Goal: Task Accomplishment & Management: Complete application form

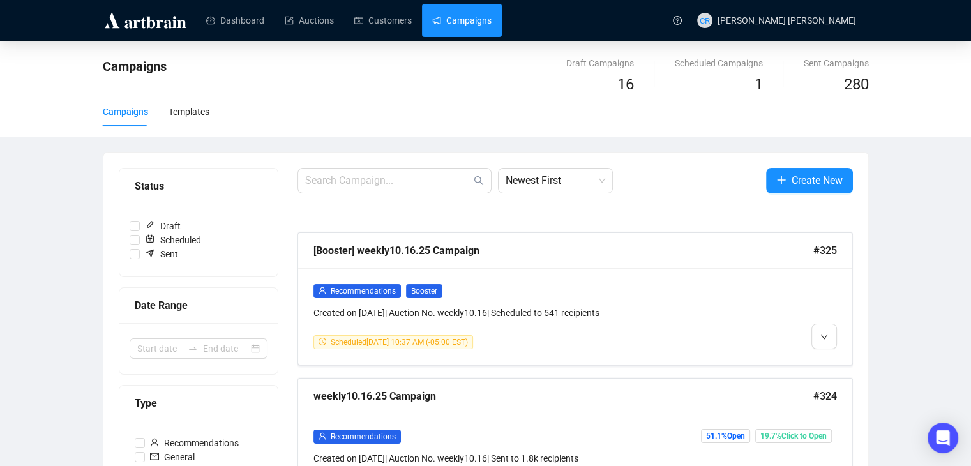
click at [445, 12] on link "Campaigns" at bounding box center [461, 20] width 59 height 33
click at [474, 34] on link "Campaigns" at bounding box center [461, 20] width 59 height 33
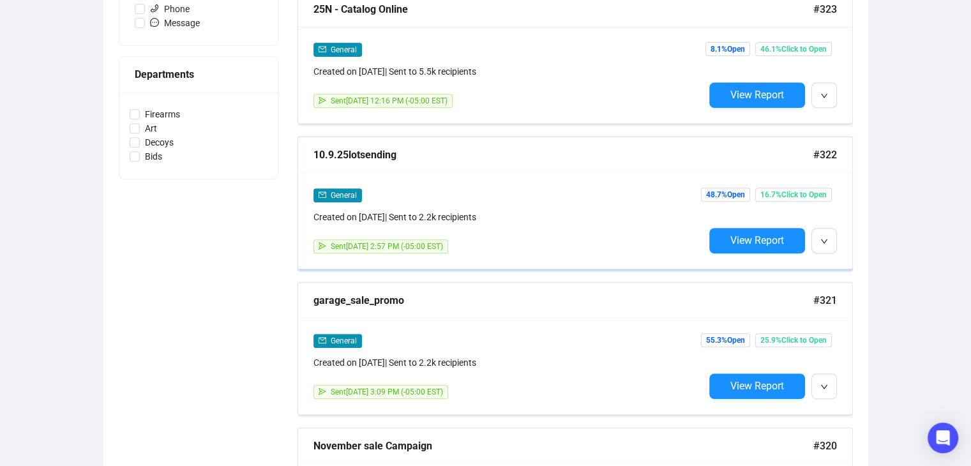
scroll to position [511, 0]
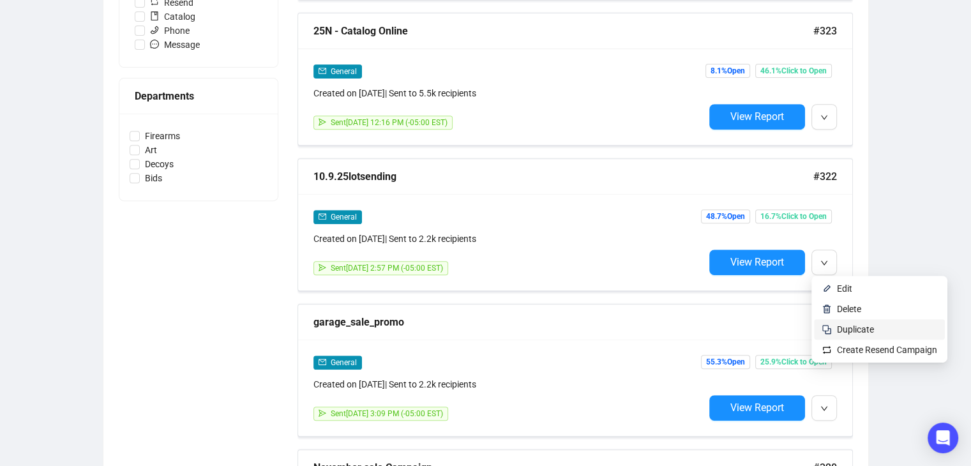
click at [845, 331] on span "Duplicate" at bounding box center [855, 329] width 37 height 10
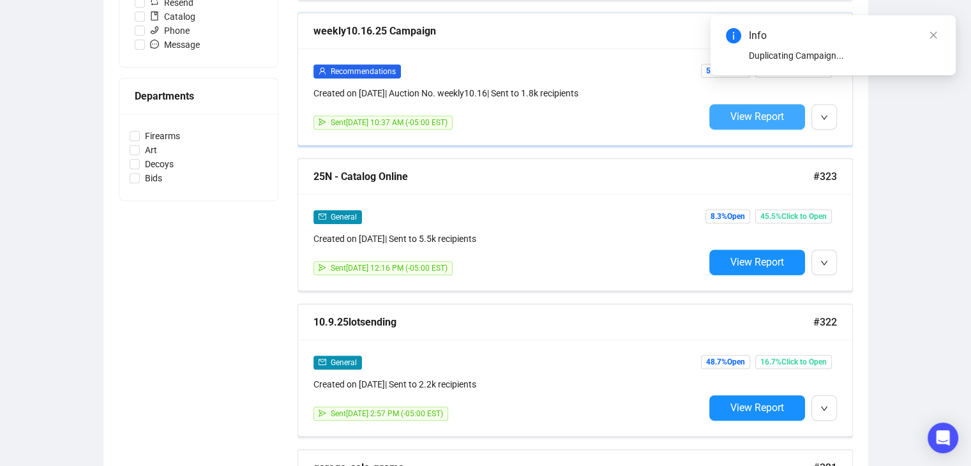
scroll to position [192, 0]
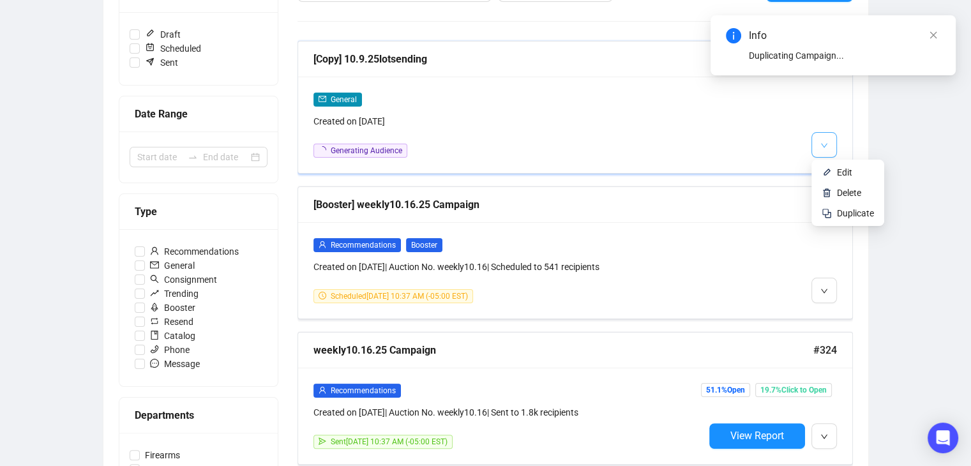
click at [824, 152] on button "button" at bounding box center [824, 145] width 26 height 26
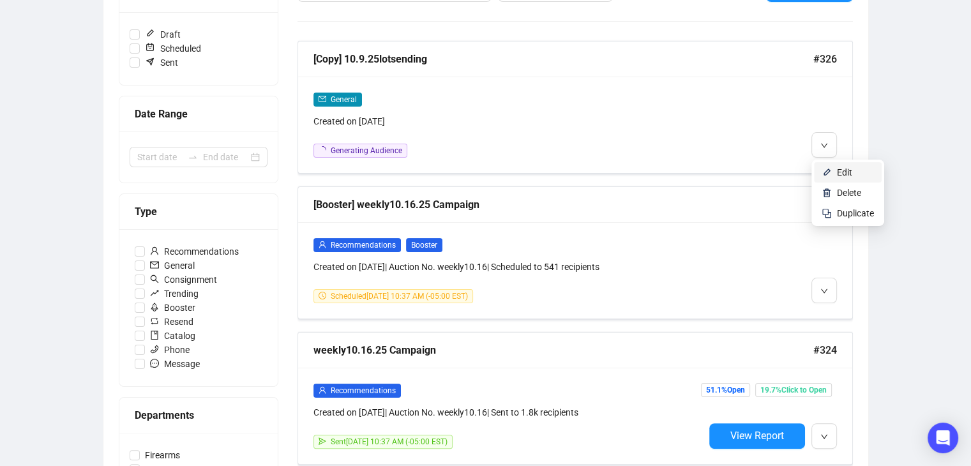
click at [842, 176] on span "Edit" at bounding box center [844, 172] width 15 height 10
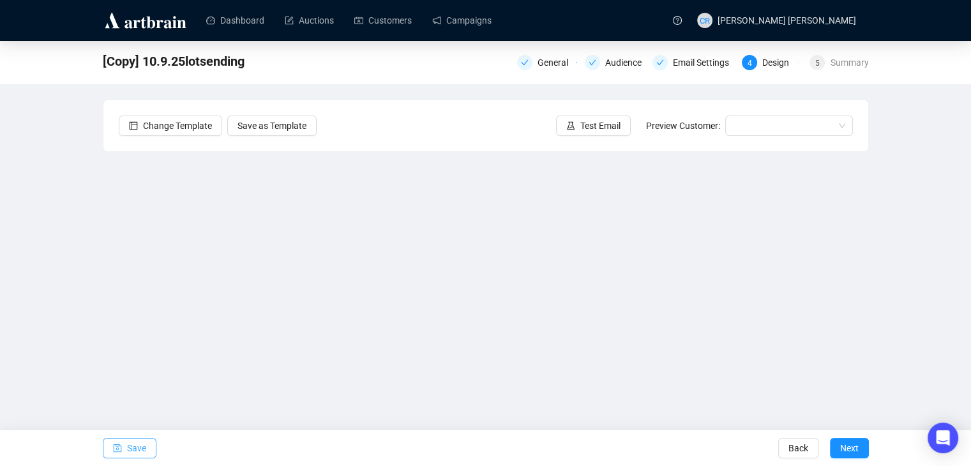
click at [128, 447] on span "Save" at bounding box center [136, 448] width 19 height 36
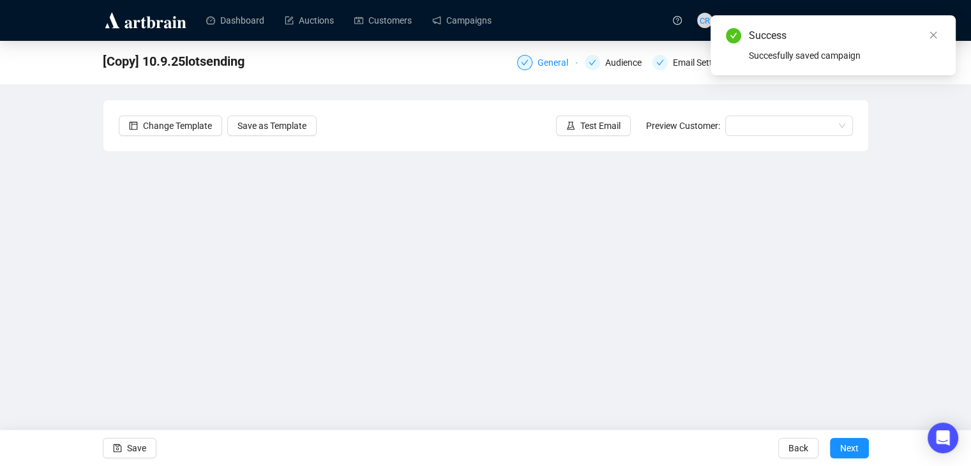
click at [541, 67] on div "General" at bounding box center [557, 62] width 38 height 15
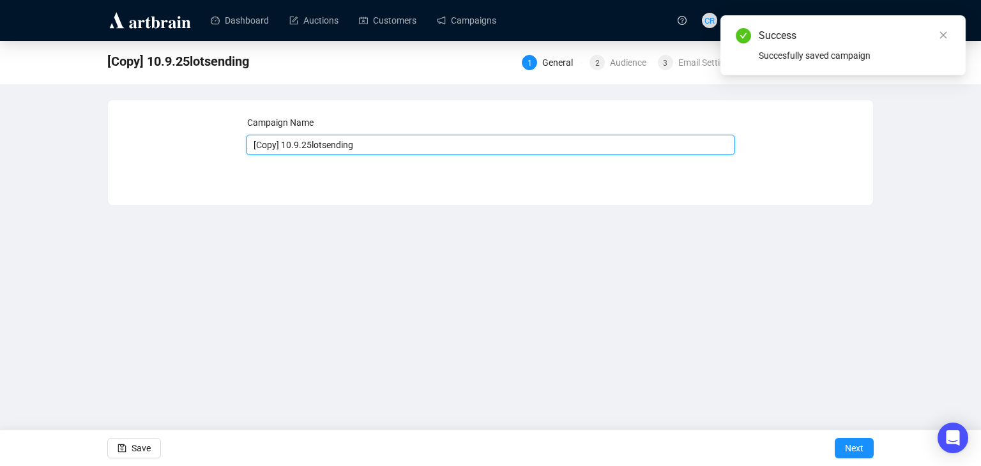
click at [296, 146] on input "[Copy] 10.9.25lotsending" at bounding box center [491, 145] width 490 height 20
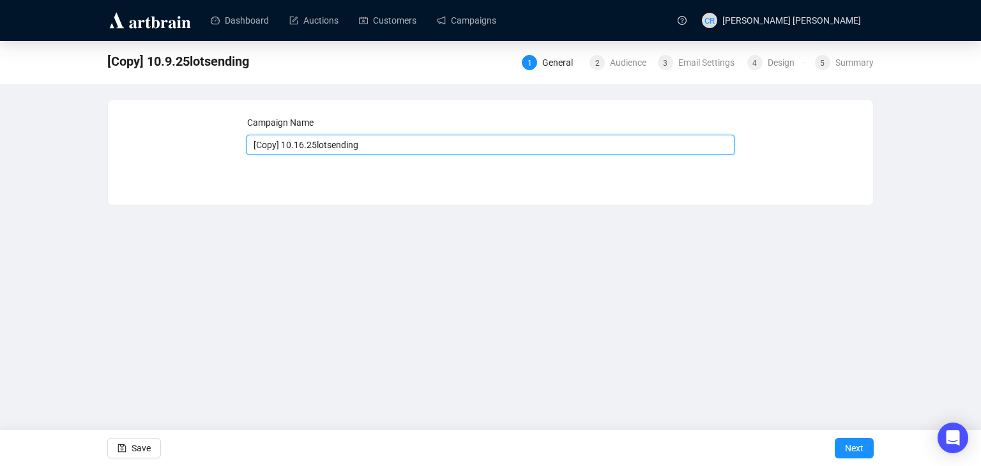
click at [282, 146] on input "[Copy] 10.16.25lotsending" at bounding box center [491, 145] width 490 height 20
type input "10.16.25lotsending"
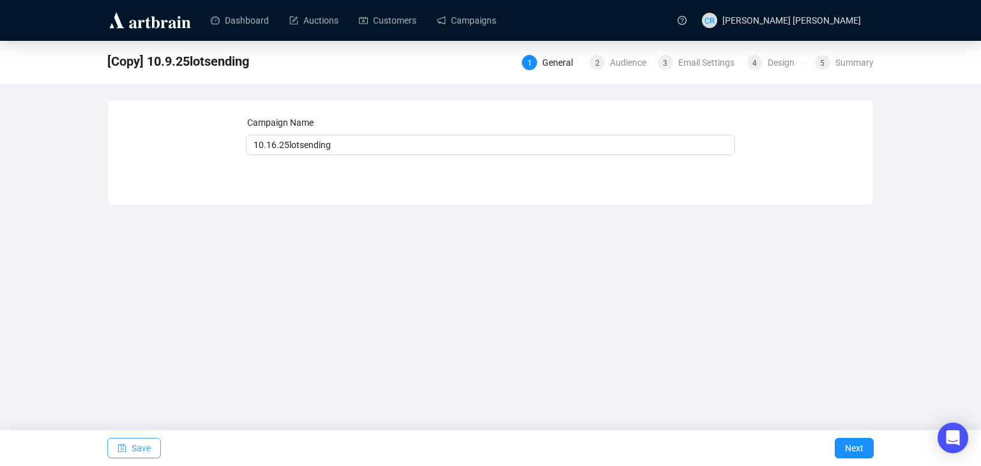
click at [135, 443] on span "Save" at bounding box center [141, 448] width 19 height 36
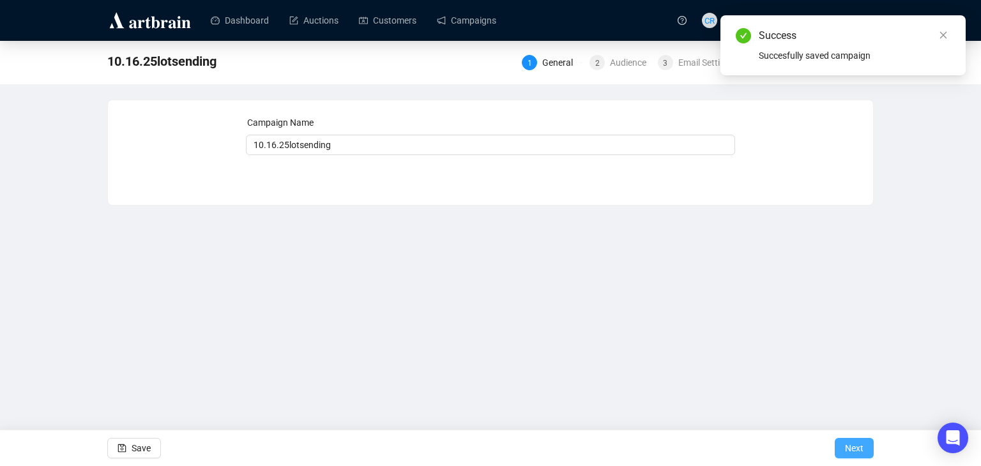
click at [848, 440] on span "Next" at bounding box center [854, 448] width 19 height 36
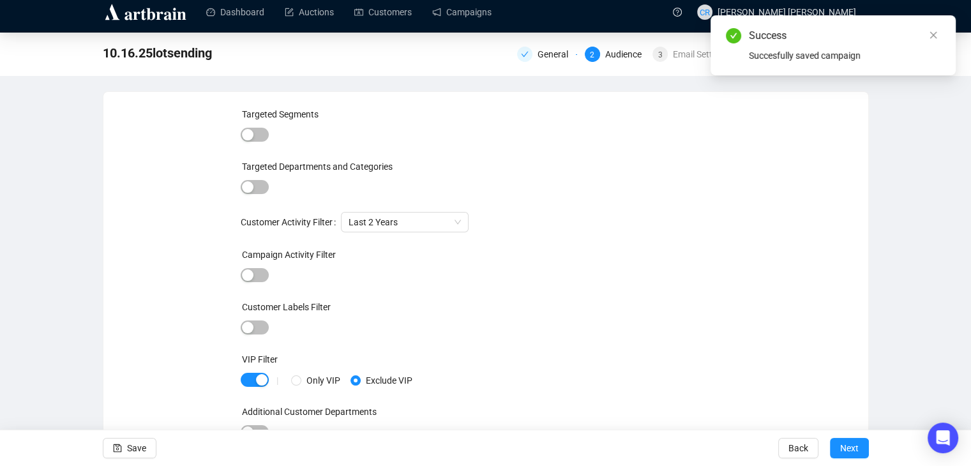
scroll to position [15, 0]
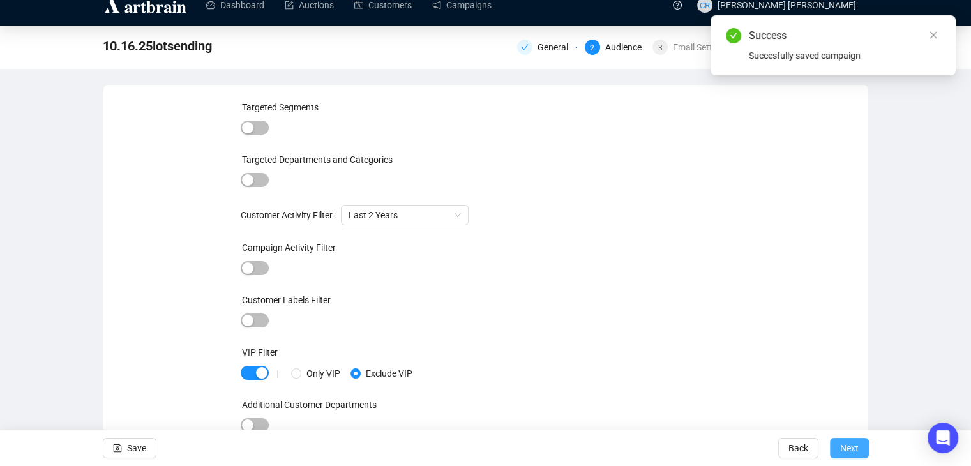
click at [834, 444] on button "Next" at bounding box center [849, 448] width 39 height 20
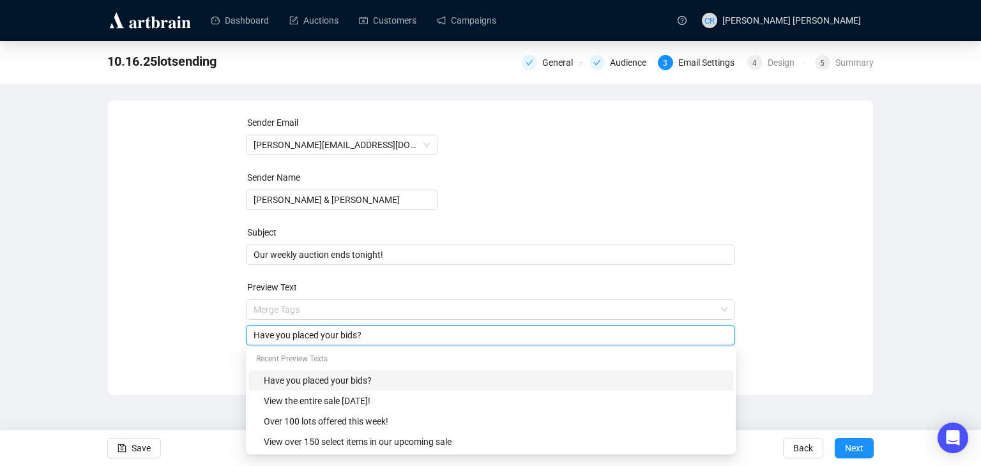
drag, startPoint x: 386, startPoint y: 313, endPoint x: 98, endPoint y: 310, distance: 288.6
click at [98, 310] on div "10.16.25lotsending General Audience 3 Email Settings 4 Design 5 Summary Sender …" at bounding box center [490, 218] width 981 height 355
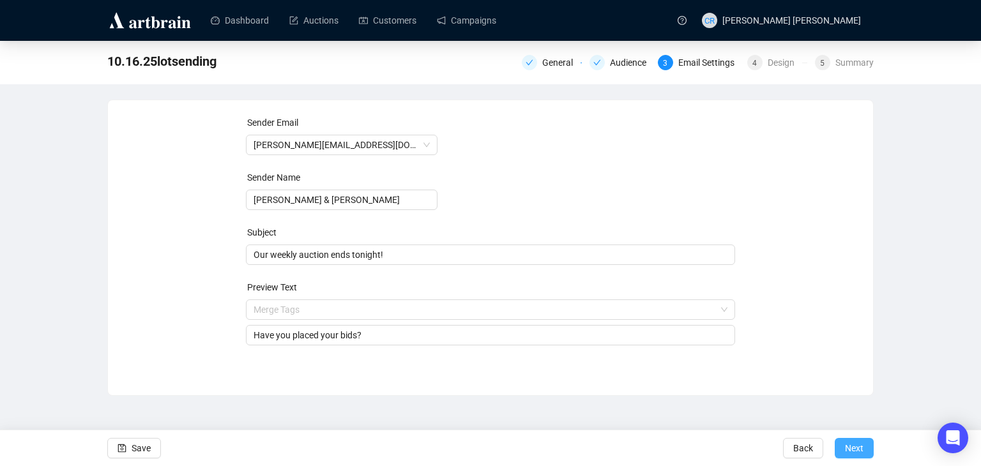
click at [848, 447] on span "Next" at bounding box center [854, 448] width 19 height 36
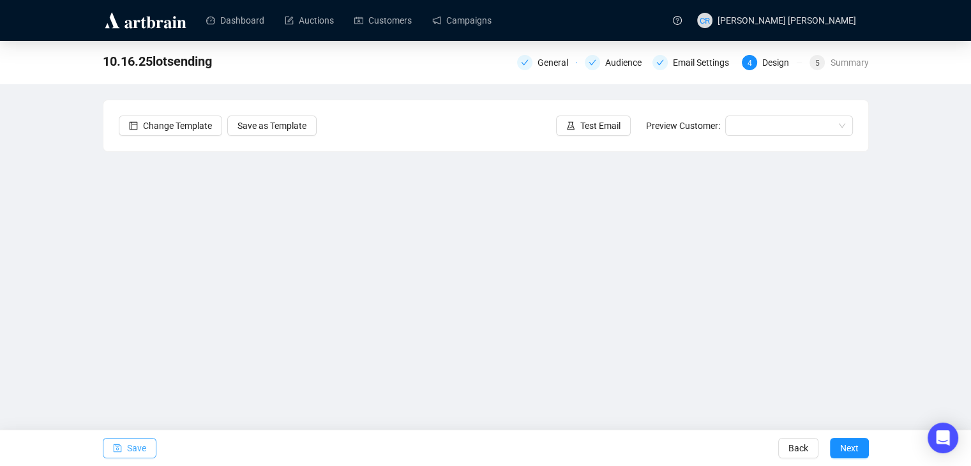
click at [144, 453] on span "Save" at bounding box center [136, 448] width 19 height 36
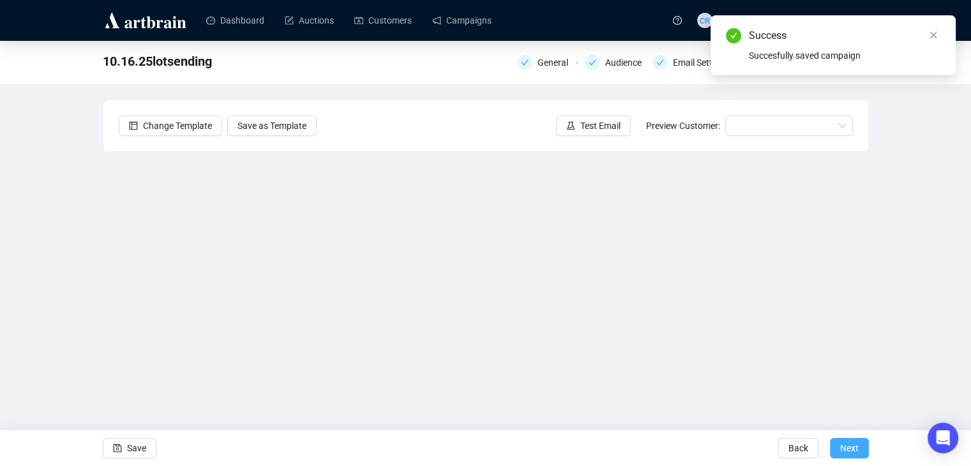
click at [842, 458] on span "Next" at bounding box center [849, 448] width 19 height 36
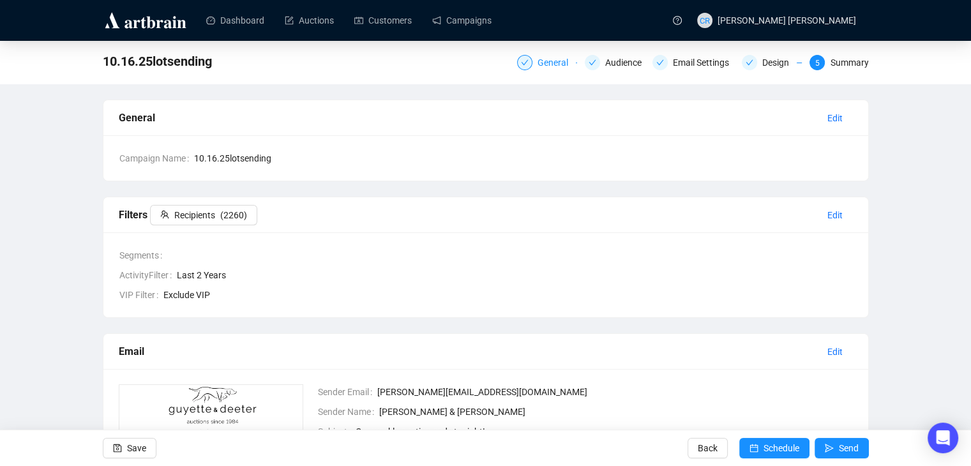
click at [562, 64] on div "General" at bounding box center [557, 62] width 38 height 15
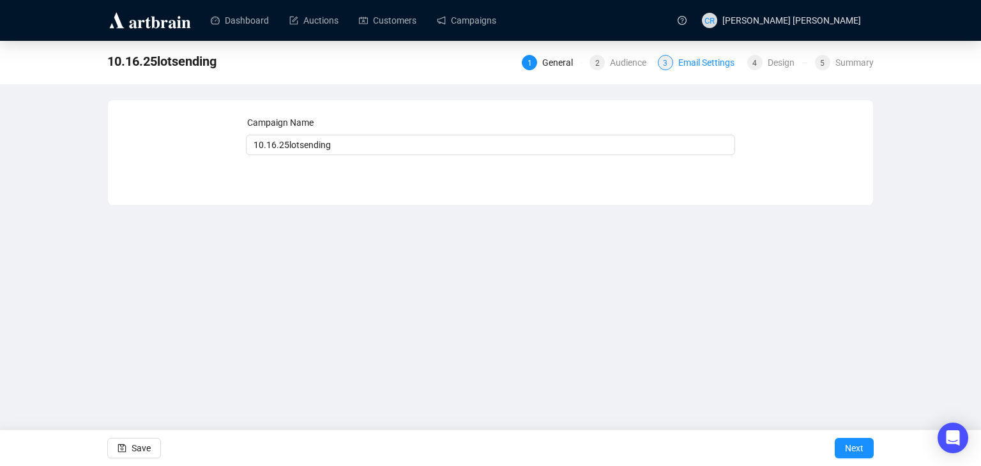
click at [700, 65] on div "Email Settings" at bounding box center [710, 62] width 64 height 15
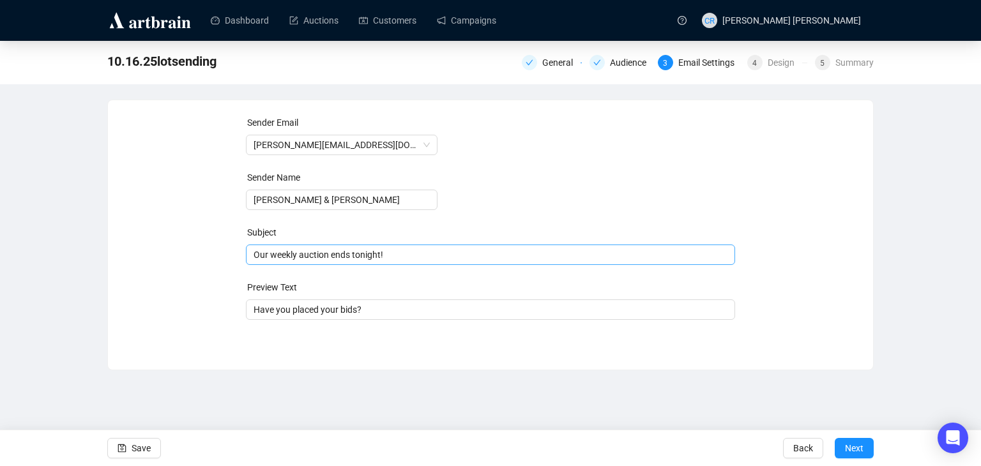
click at [380, 255] on span "Our weekly auction ends tonight!" at bounding box center [491, 255] width 490 height 10
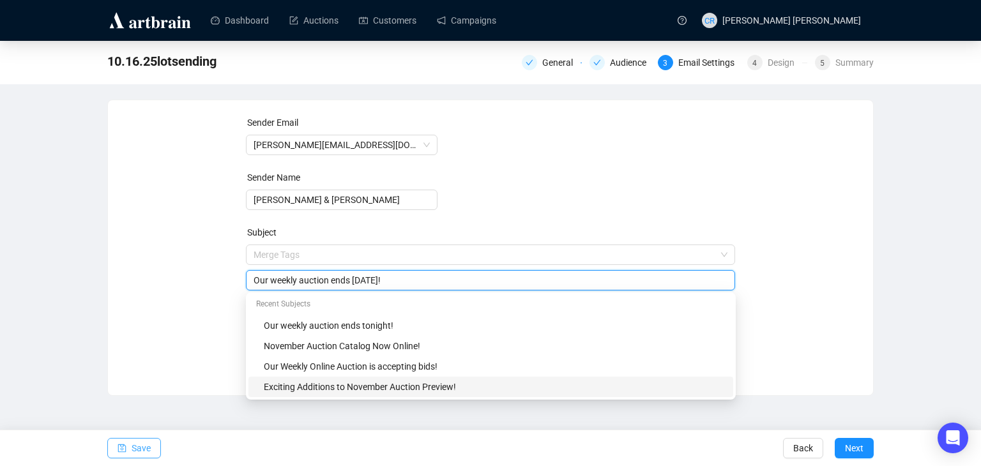
type input "Our weekly auction ends [DATE]!"
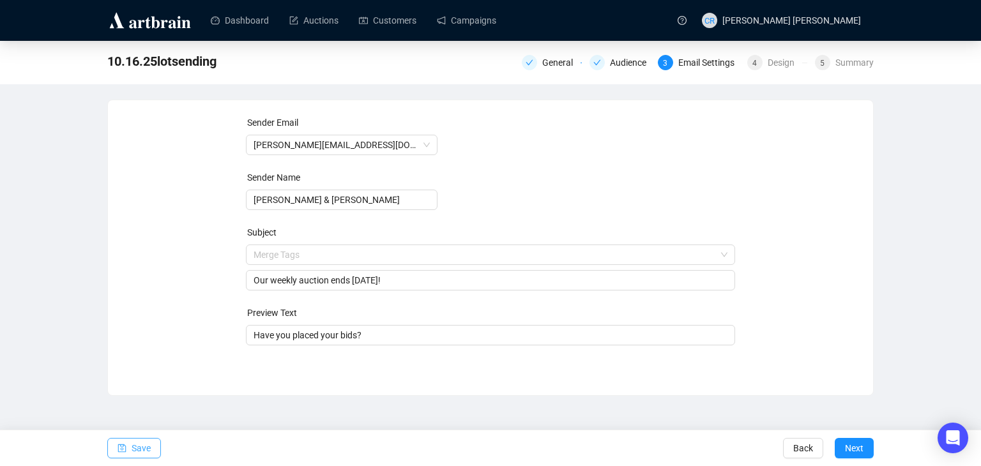
click at [139, 457] on span "Save" at bounding box center [141, 448] width 19 height 36
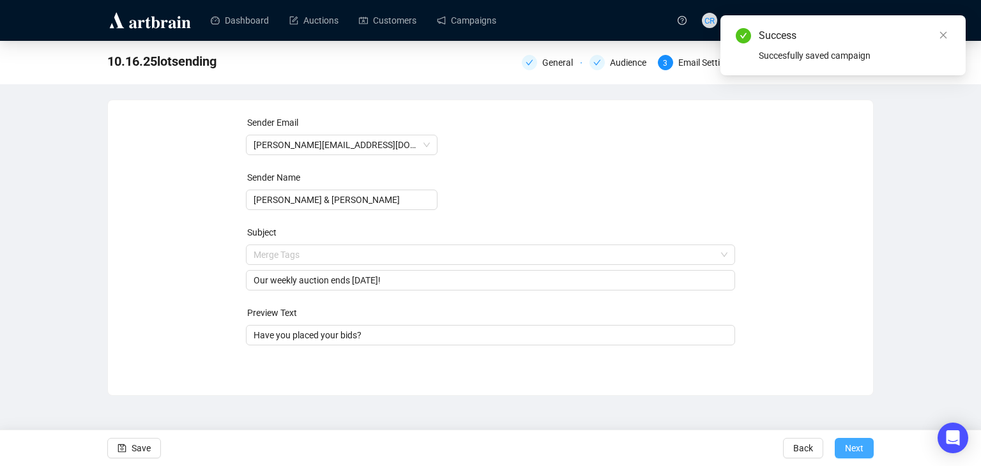
click at [853, 451] on span "Next" at bounding box center [854, 448] width 19 height 36
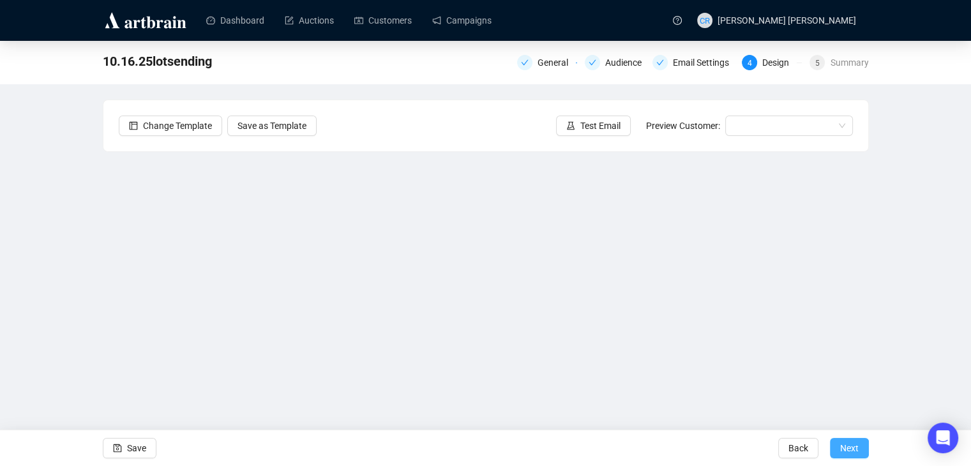
click at [867, 455] on button "Next" at bounding box center [849, 448] width 39 height 20
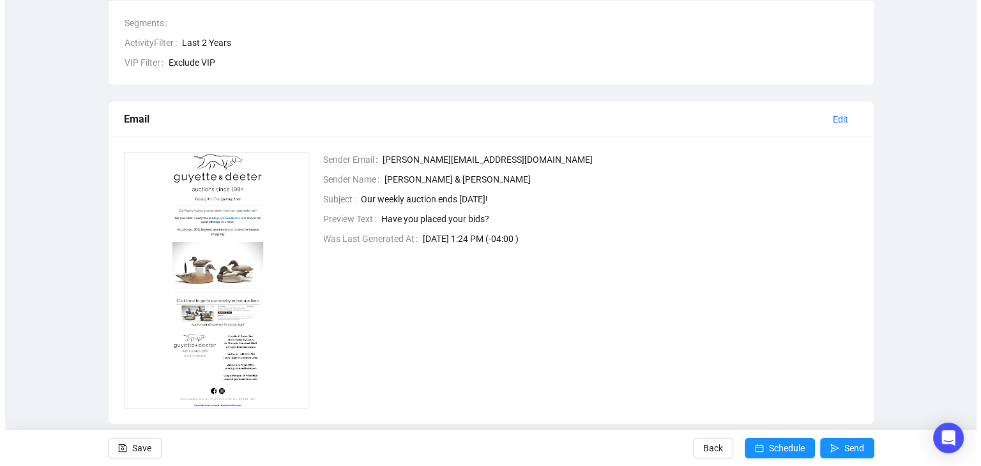
scroll to position [253, 0]
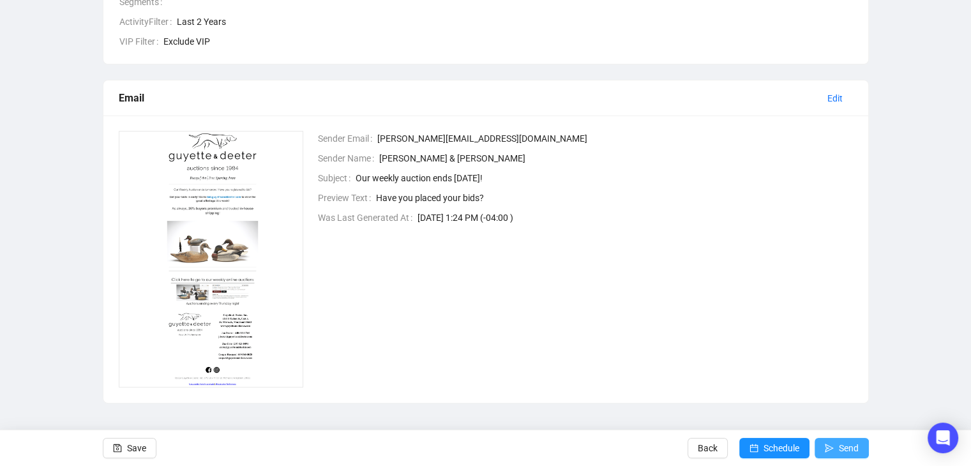
click at [851, 449] on span "Send" at bounding box center [849, 448] width 20 height 36
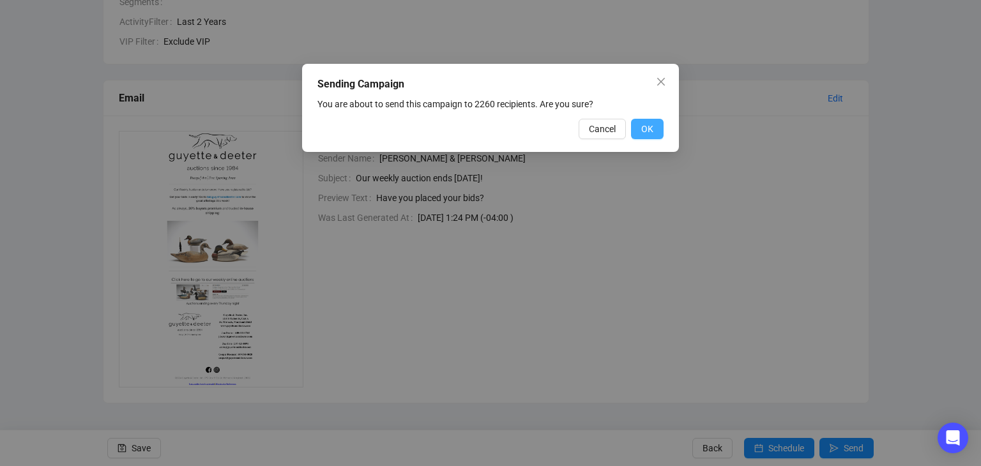
click at [647, 127] on span "OK" at bounding box center [647, 129] width 12 height 14
